Goal: Share content: Share content

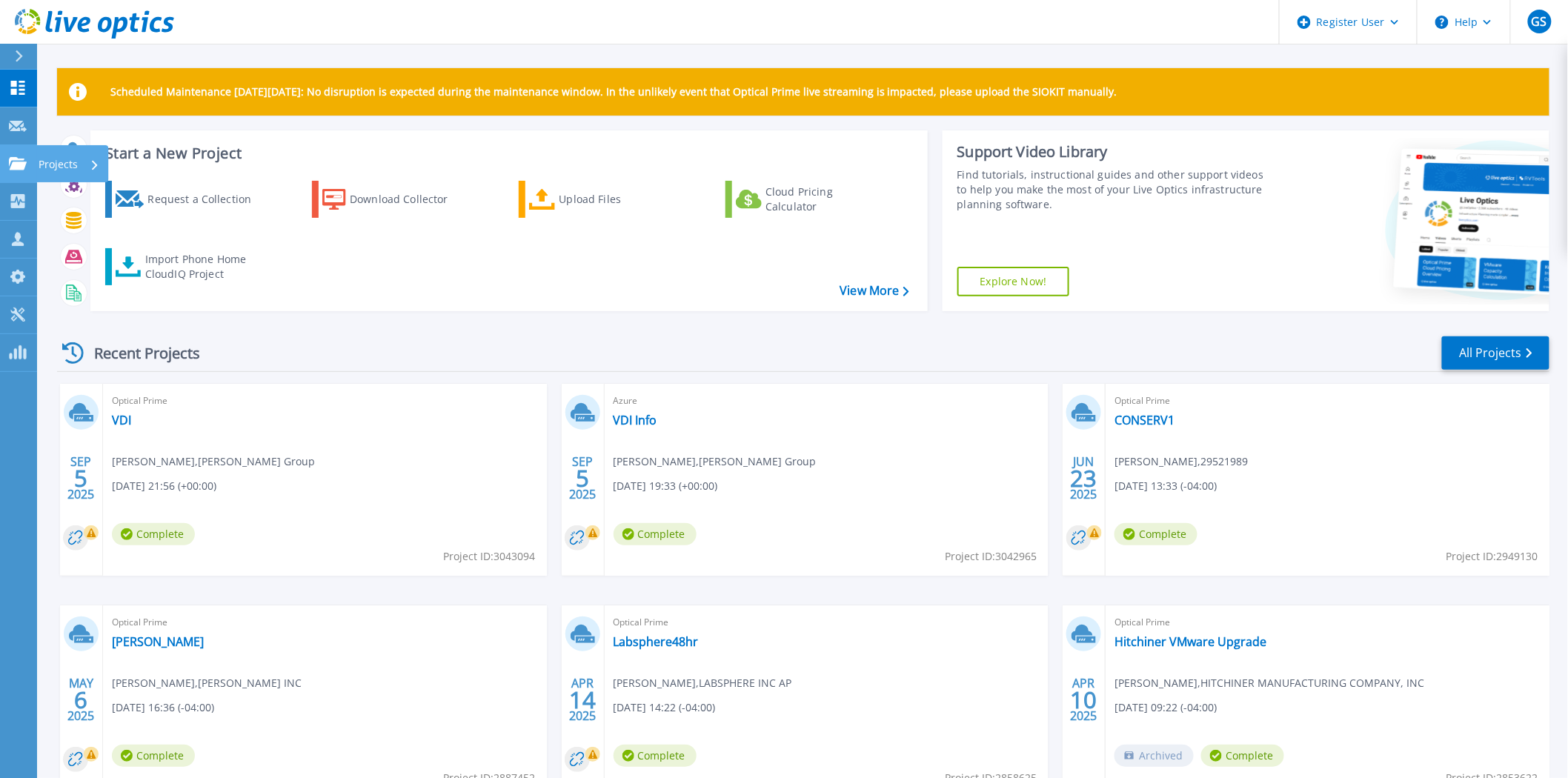
click at [15, 169] on icon at bounding box center [17, 163] width 18 height 13
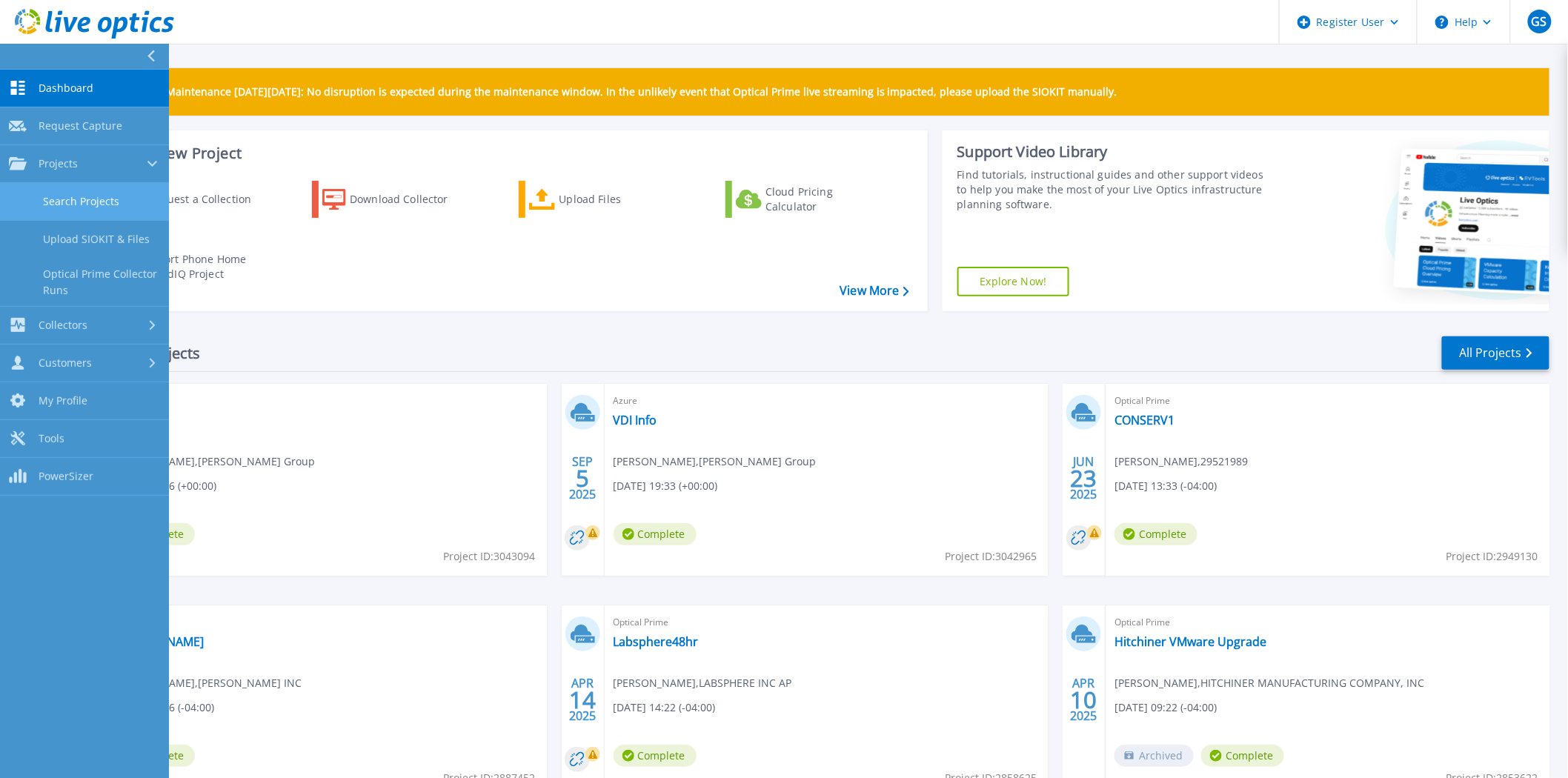
click at [55, 201] on link "Search Projects" at bounding box center [84, 202] width 169 height 37
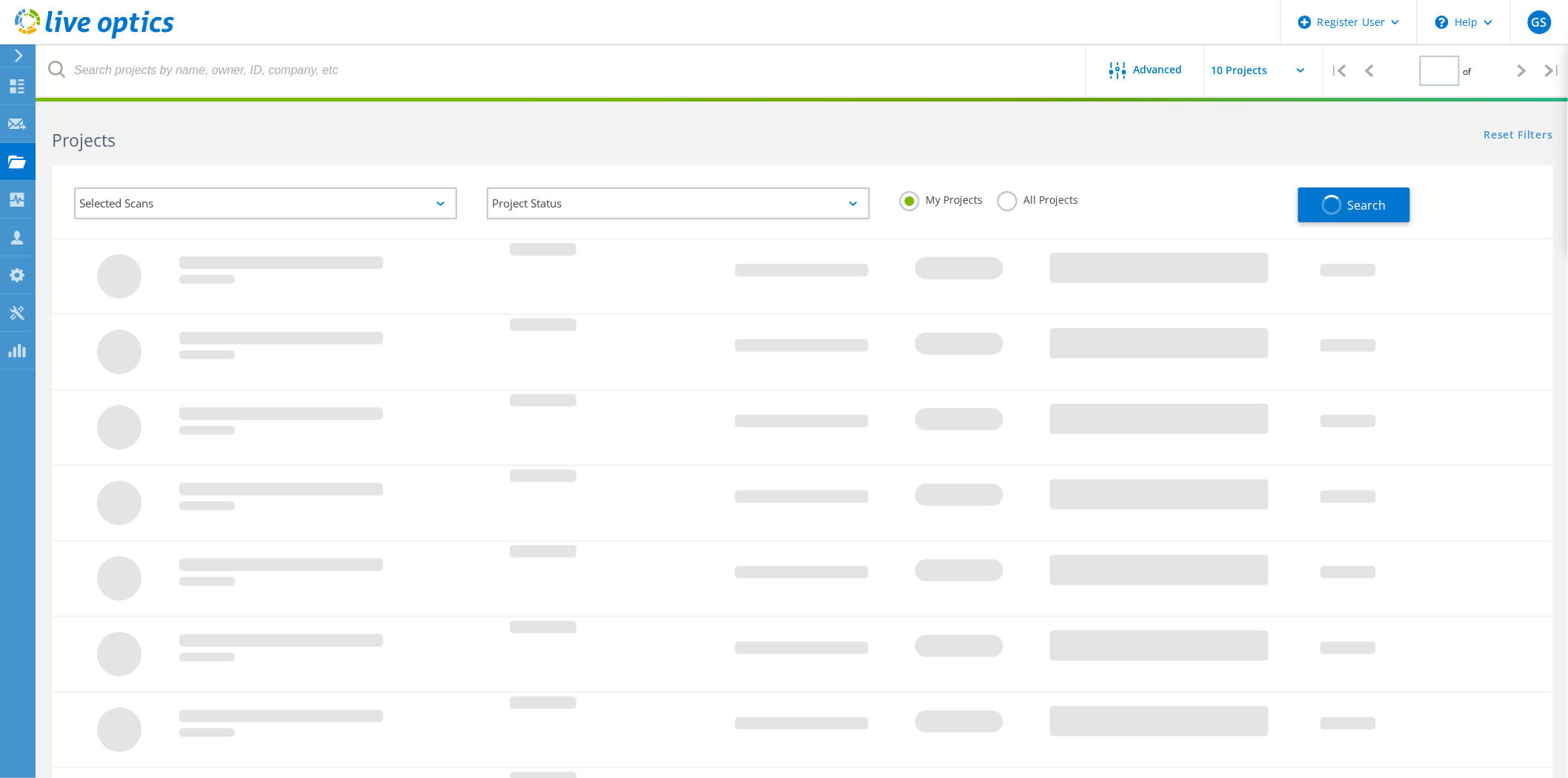
type input "1"
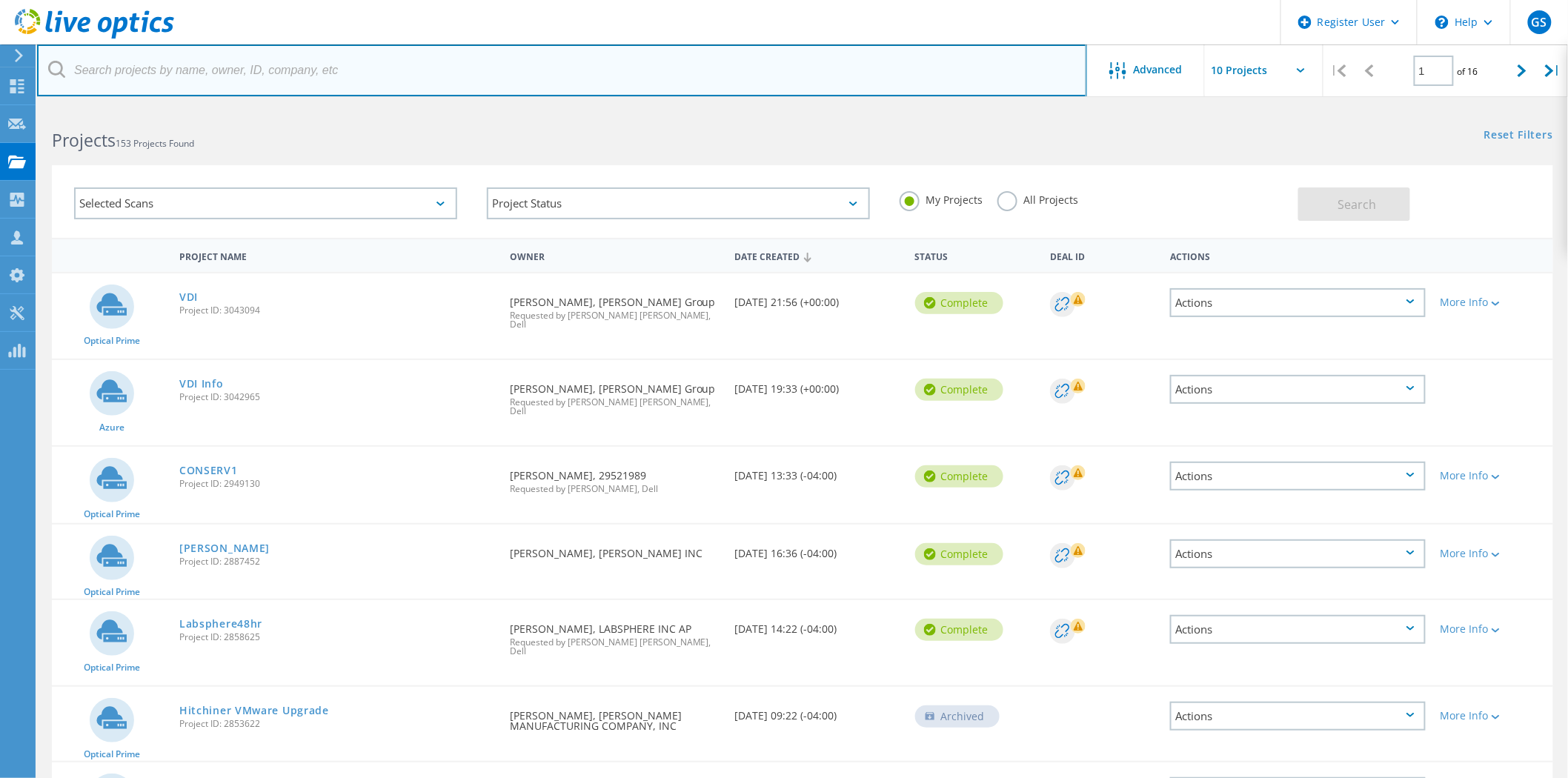
click at [351, 74] on input "text" at bounding box center [562, 70] width 1050 height 52
paste input "[EMAIL_ADDRESS][DOMAIN_NAME]"
type input "[EMAIL_ADDRESS][DOMAIN_NAME]"
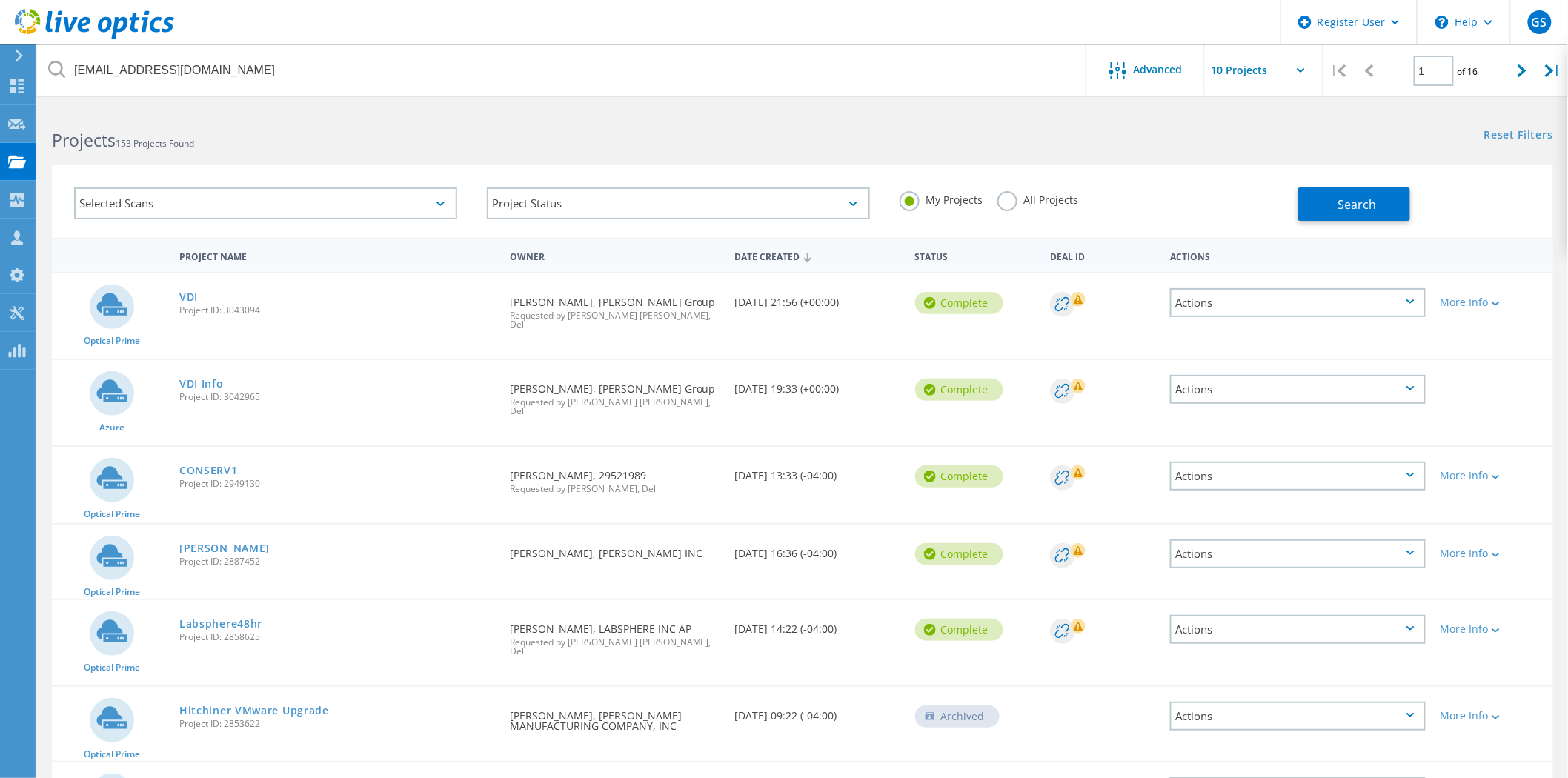
click at [1003, 205] on label "All Projects" at bounding box center [1037, 198] width 81 height 14
click at [0, 0] on input "All Projects" at bounding box center [0, 0] width 0 height 0
click at [1344, 211] on span "Search" at bounding box center [1356, 204] width 38 height 16
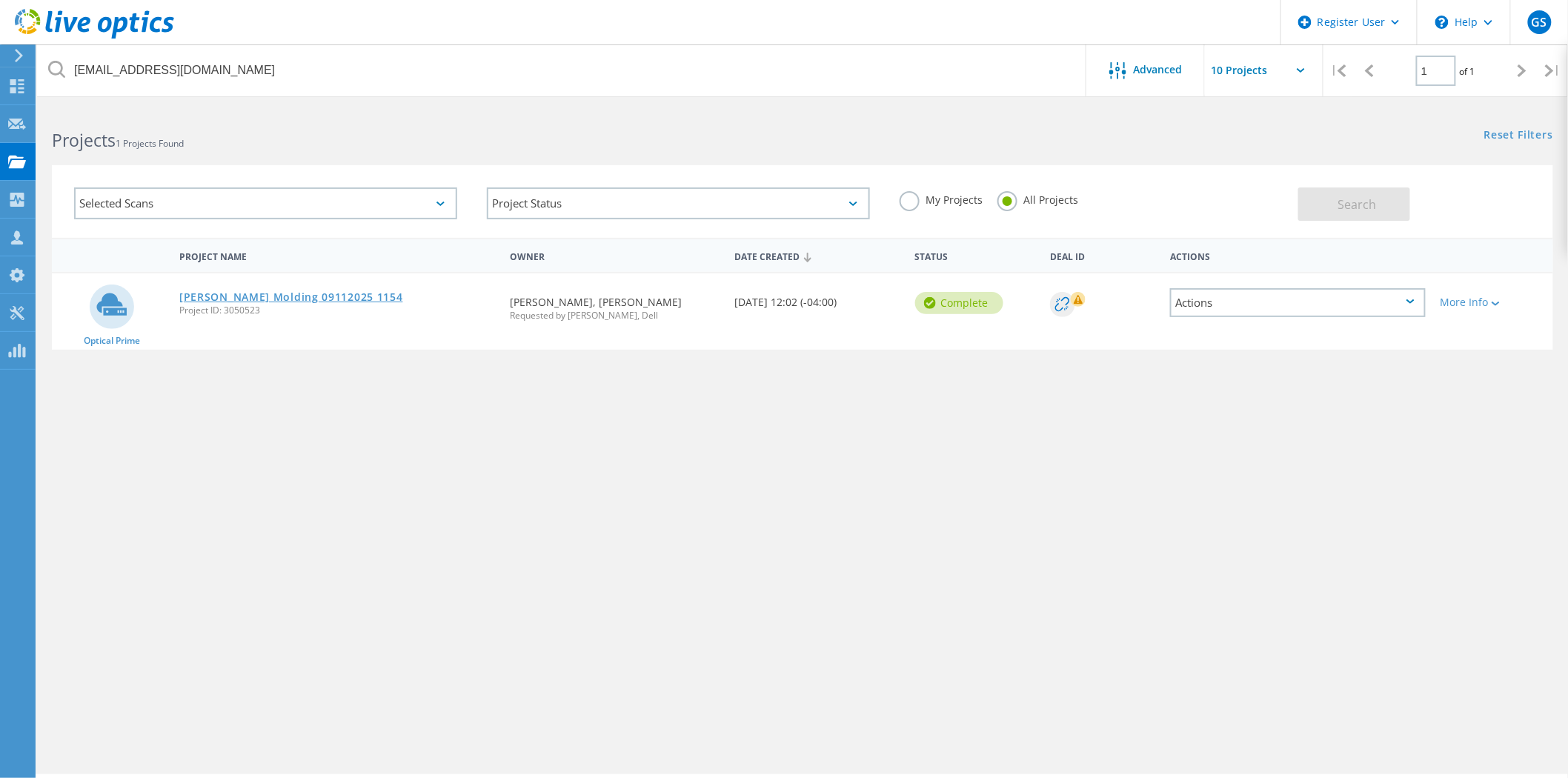
click at [243, 295] on link "[PERSON_NAME] Molding 09112025 1154" at bounding box center [291, 297] width 224 height 10
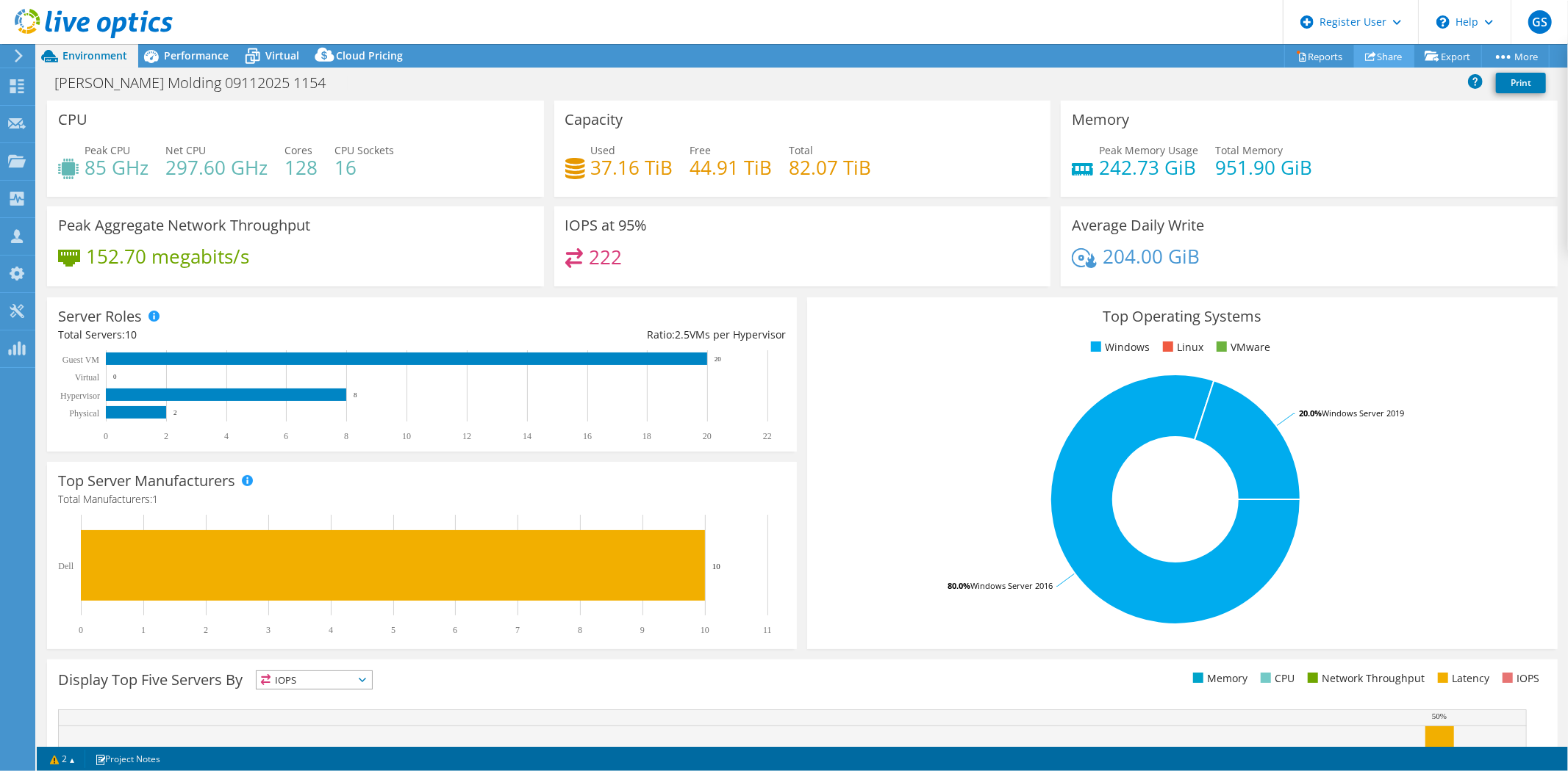
click at [1367, 54] on icon at bounding box center [1370, 56] width 11 height 11
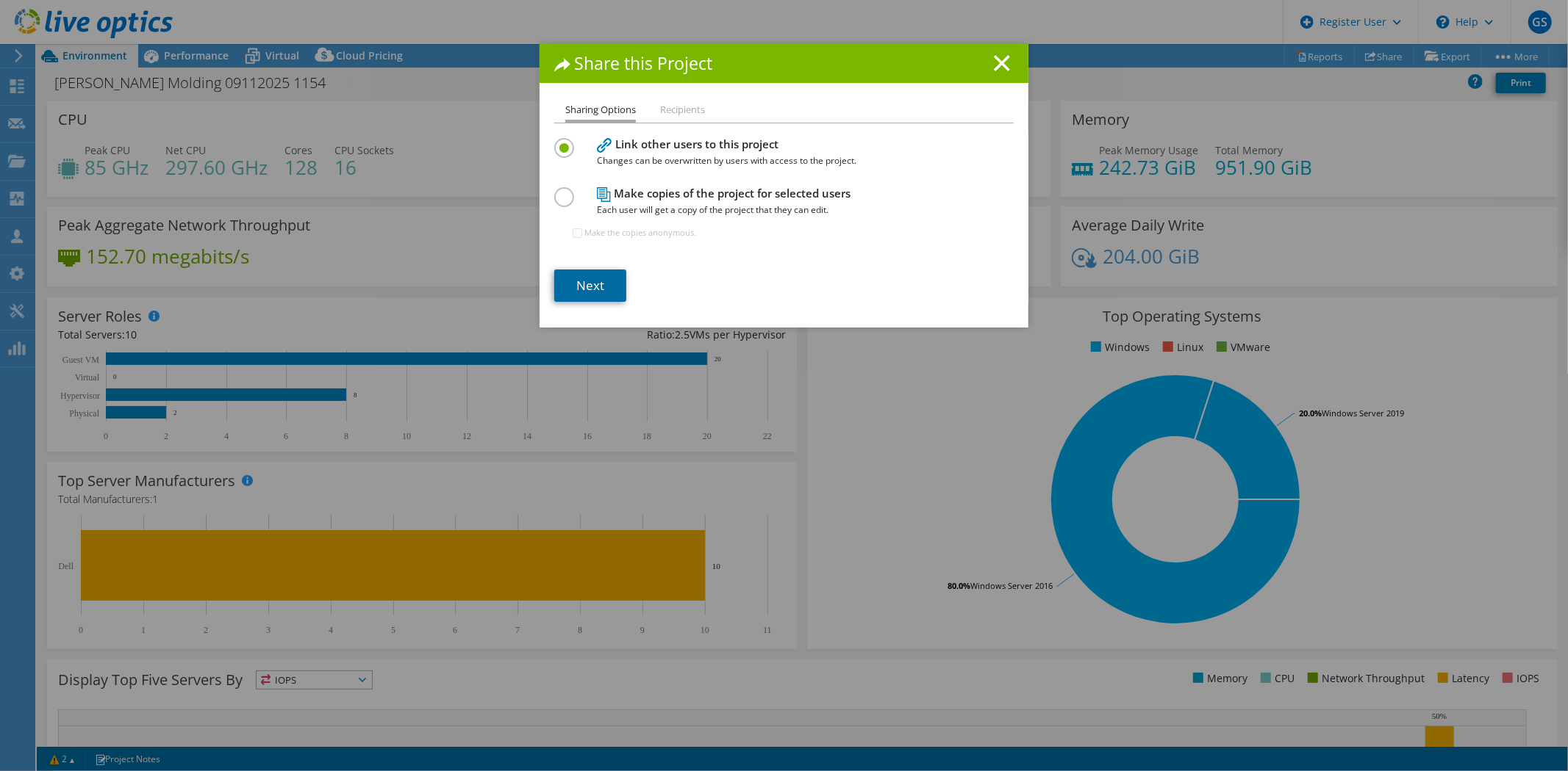
click at [585, 282] on link "Next" at bounding box center [590, 286] width 72 height 32
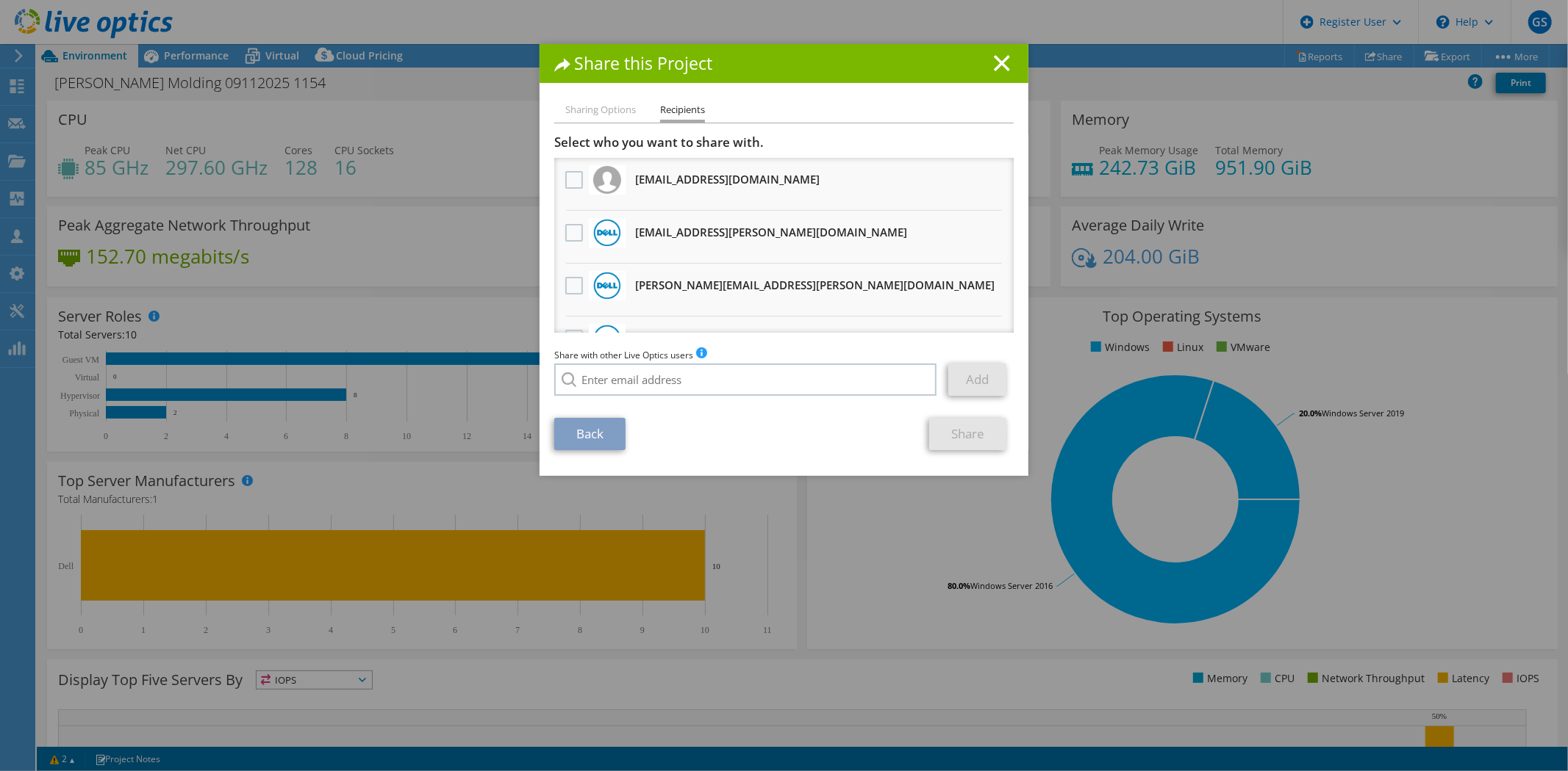
click at [554, 287] on li "Ryann.Mannan@dell.com Will receive an anonymous copy" at bounding box center [784, 290] width 459 height 53
click at [565, 284] on label at bounding box center [576, 285] width 21 height 18
click at [0, 0] on input "checkbox" at bounding box center [0, 0] width 0 height 0
click at [965, 424] on link "Share" at bounding box center [967, 434] width 77 height 32
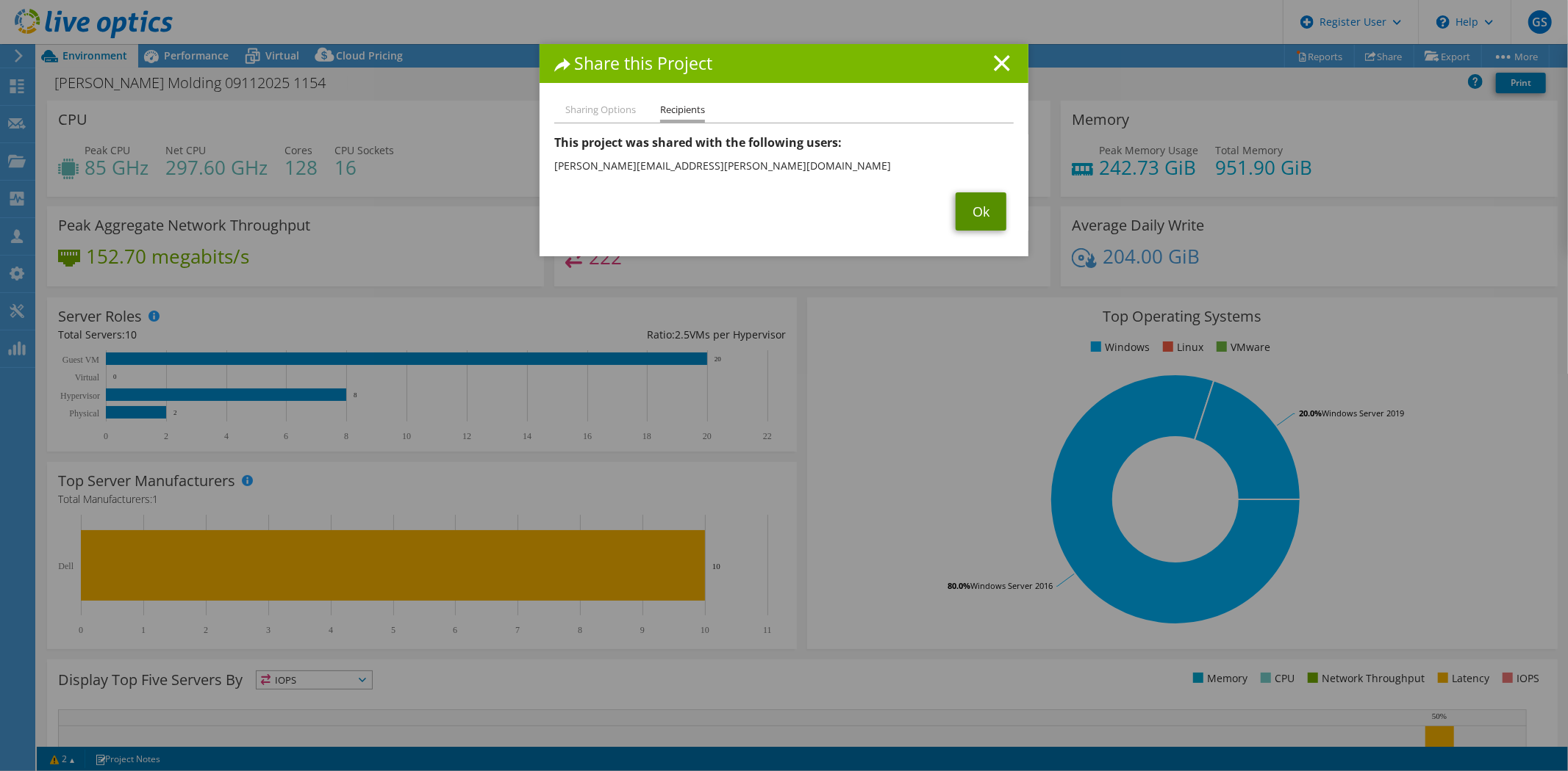
click at [969, 210] on link "Ok" at bounding box center [981, 211] width 51 height 38
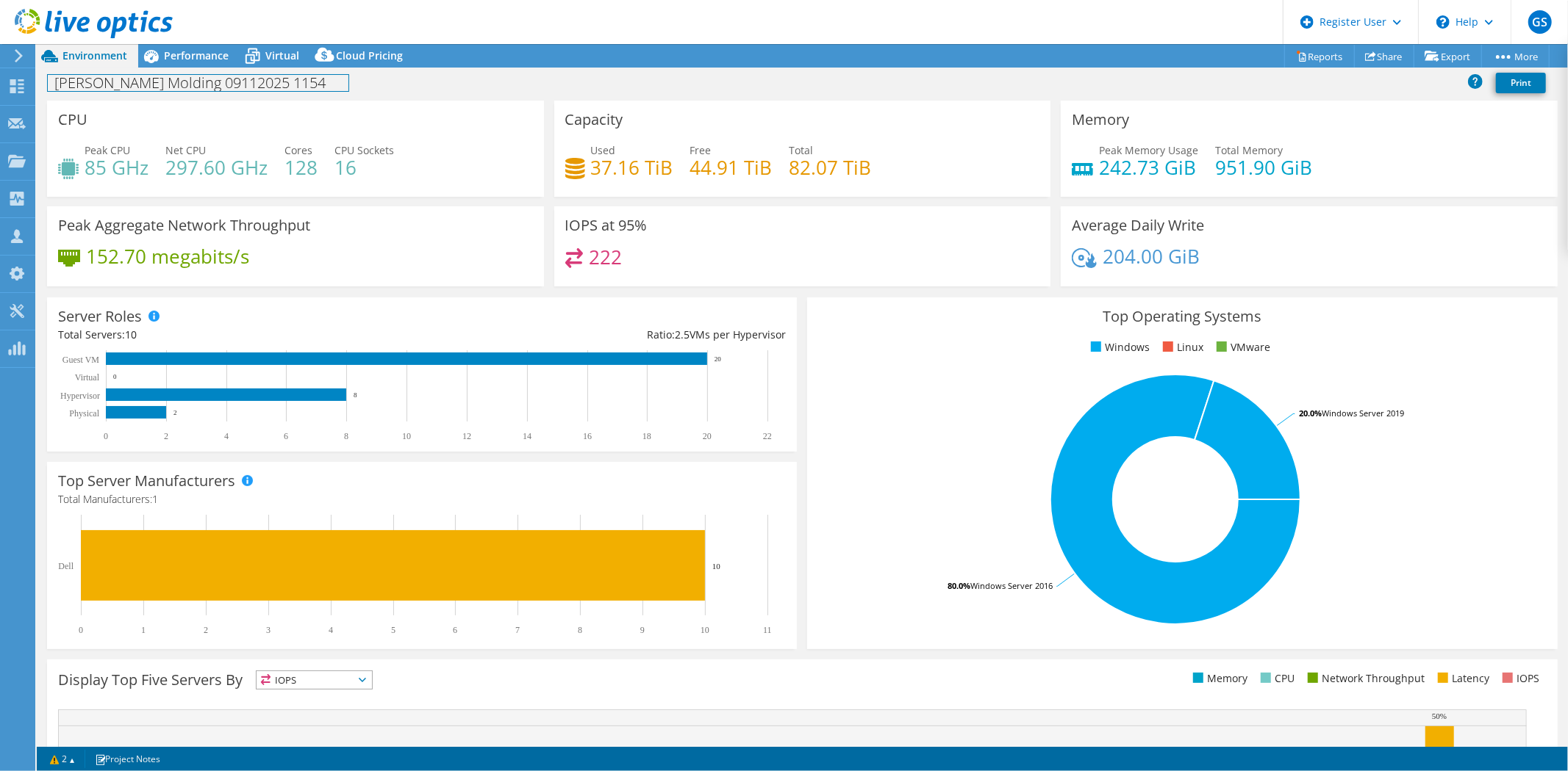
click at [174, 75] on h1 "[PERSON_NAME] Molding 09112025 1154" at bounding box center [198, 83] width 300 height 16
click at [185, 48] on span "Performance" at bounding box center [196, 55] width 65 height 14
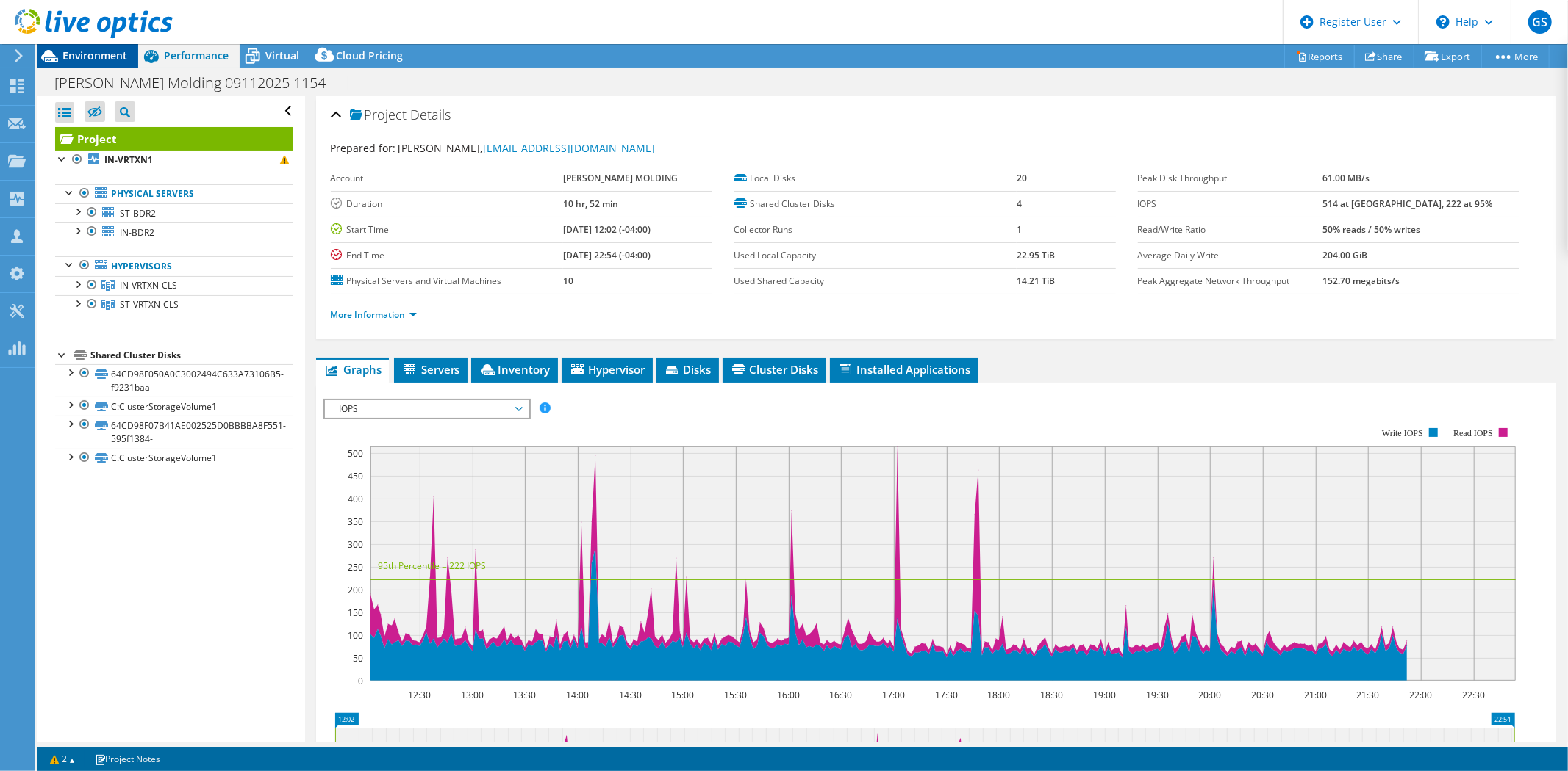
click at [83, 48] on span "Environment" at bounding box center [95, 55] width 65 height 14
